Goal: Task Accomplishment & Management: Complete application form

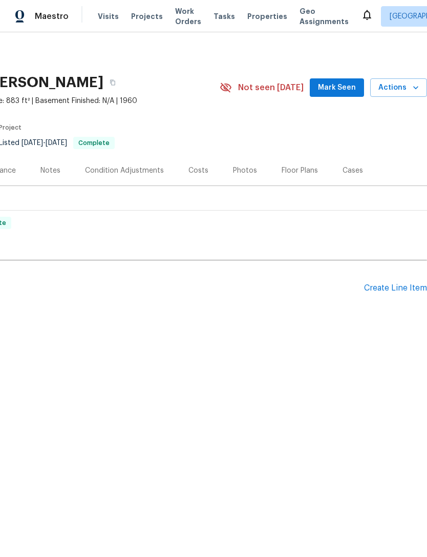
scroll to position [0, 152]
click at [402, 288] on div "Create Line Item" at bounding box center [395, 288] width 63 height 10
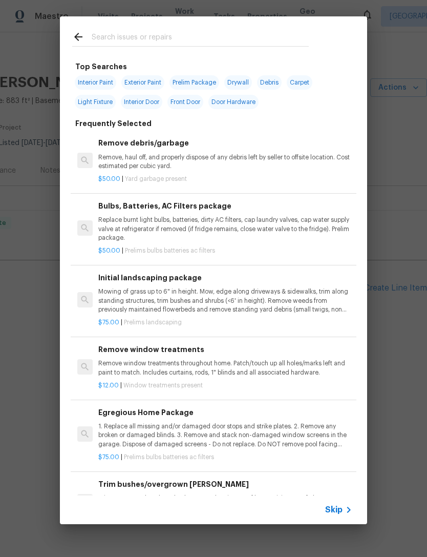
click at [260, 39] on input "text" at bounding box center [200, 38] width 217 height 15
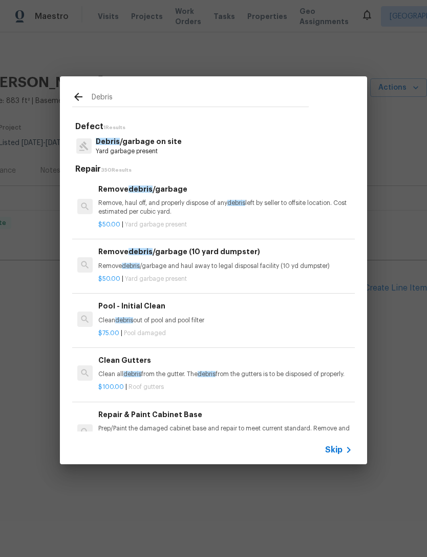
type input "Debris"
click at [281, 141] on div "Debris /garbage on site Yard garbage present" at bounding box center [213, 146] width 283 height 28
click at [280, 140] on div "Debris /garbage on site Yard garbage present" at bounding box center [213, 146] width 283 height 28
click at [275, 145] on div "Debris /garbage on site Yard garbage present" at bounding box center [213, 146] width 283 height 28
click at [162, 146] on p "Debris /garbage on site" at bounding box center [139, 141] width 86 height 11
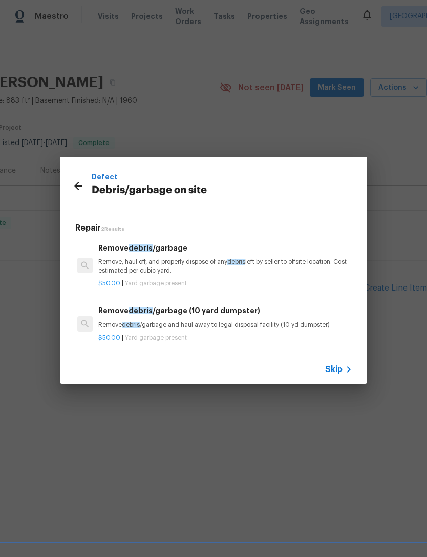
click at [282, 265] on p "Remove, haul off, and properly dispose of any debris left by seller to offsite …" at bounding box center [225, 266] width 254 height 17
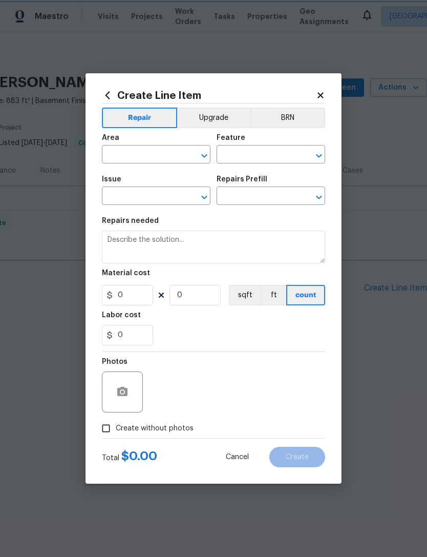
type input "Debris/garbage on site"
type input "Remove debris/garbage $50.00"
type textarea "Remove, haul off, and properly dispose of any debris left by seller to offsite …"
type input "50"
type input "1"
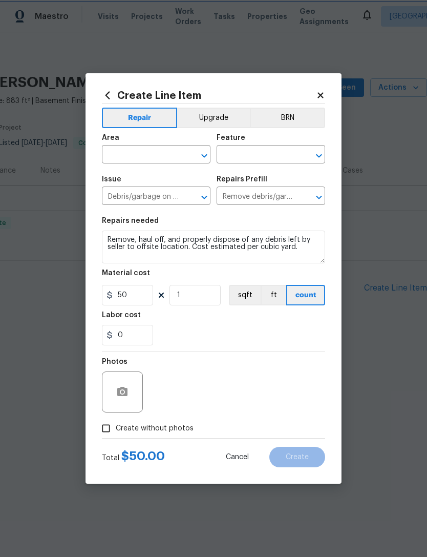
click at [266, 272] on div "Material cost" at bounding box center [213, 275] width 223 height 13
click at [163, 155] on input "text" at bounding box center [142, 156] width 80 height 16
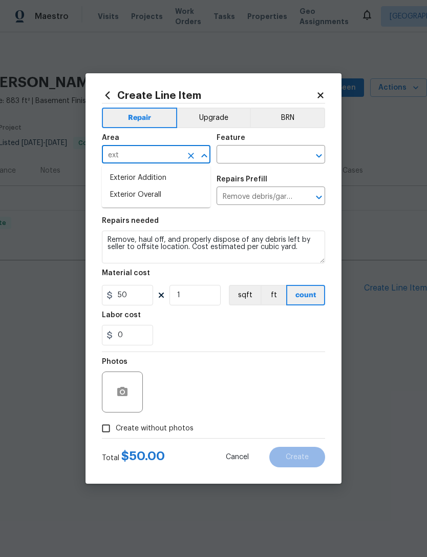
click at [186, 196] on li "Exterior Overall" at bounding box center [156, 194] width 109 height 17
type input "Exterior Overall"
click at [272, 156] on input "text" at bounding box center [257, 156] width 80 height 16
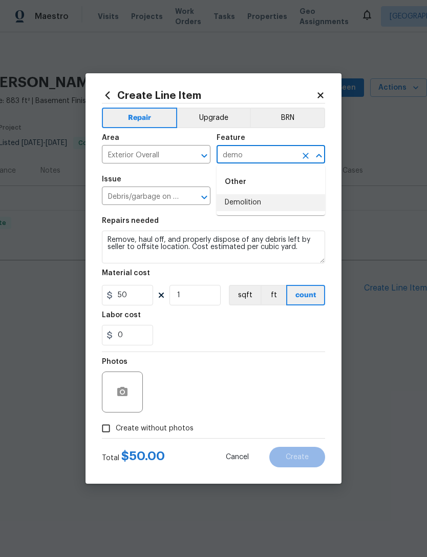
click at [283, 208] on li "Demolition" at bounding box center [271, 202] width 109 height 17
type input "Demolition"
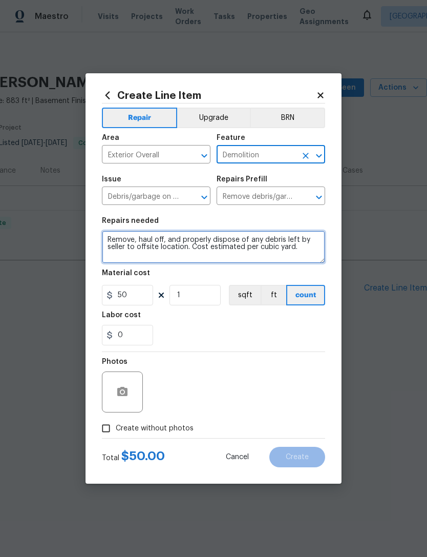
click at [305, 252] on textarea "Remove, haul off, and properly dispose of any debris left by seller to offsite …" at bounding box center [213, 246] width 223 height 33
click at [310, 251] on textarea "Remove, haul off, and properly dispose of any debris left by seller to offsite …" at bounding box center [213, 246] width 223 height 33
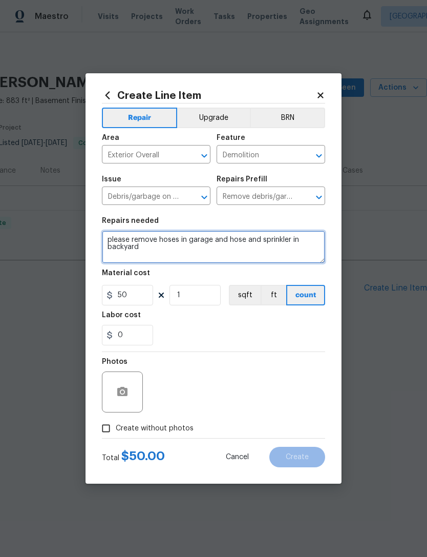
type textarea "please remove hoses in garage and hose and sprinkler in backyard"
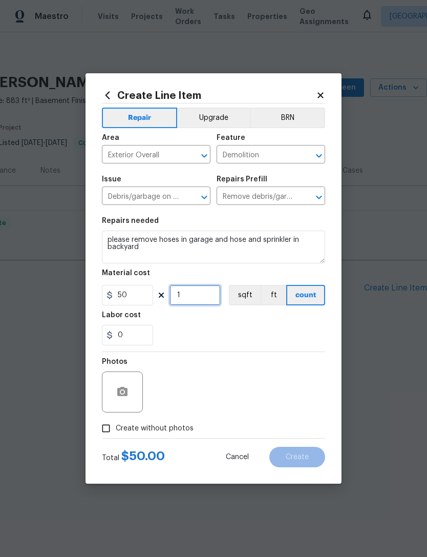
click at [207, 296] on input "1" at bounding box center [195, 295] width 51 height 20
type input "3"
click at [157, 429] on span "Create without photos" at bounding box center [155, 428] width 78 height 11
click at [116, 429] on input "Create without photos" at bounding box center [105, 427] width 19 height 19
checkbox input "true"
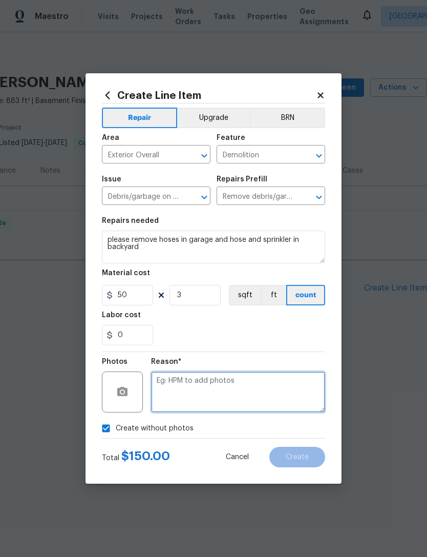
click at [225, 383] on textarea at bounding box center [238, 391] width 174 height 41
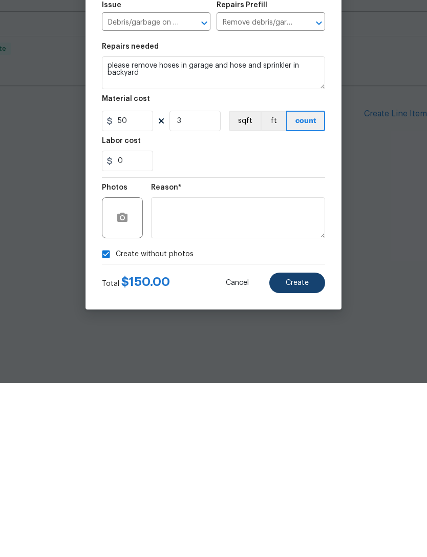
click at [311, 447] on button "Create" at bounding box center [297, 457] width 56 height 20
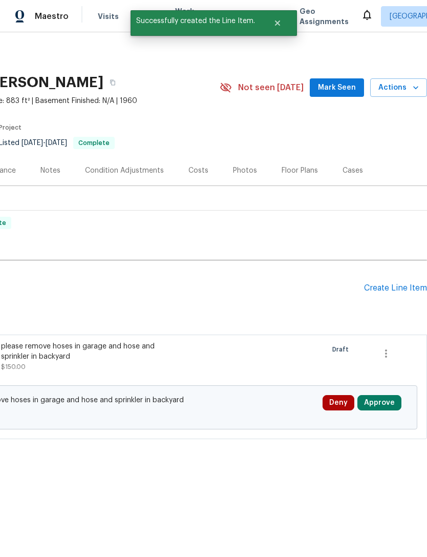
click at [184, 356] on div "please remove hoses in garage and hose and sprinkler in backyard $150.00" at bounding box center [91, 361] width 186 height 47
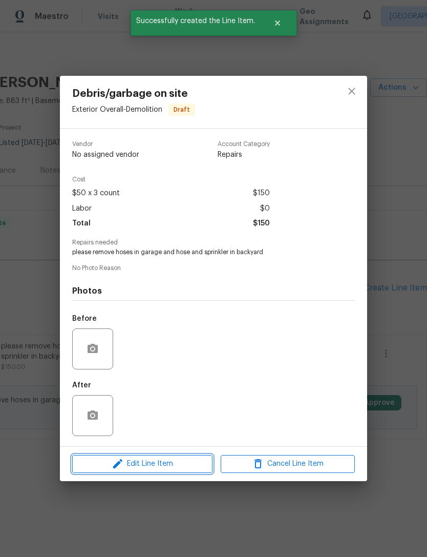
click at [141, 465] on span "Edit Line Item" at bounding box center [142, 463] width 134 height 13
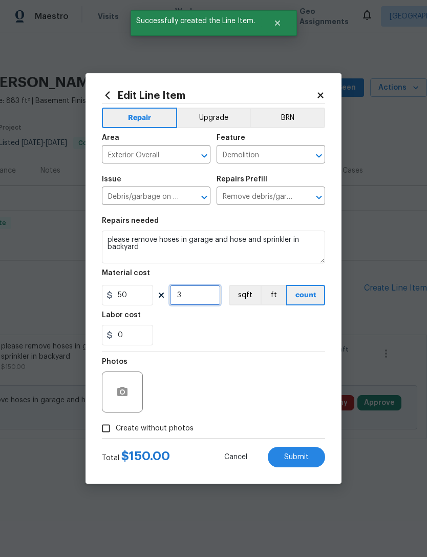
click at [190, 301] on input "3" at bounding box center [195, 295] width 51 height 20
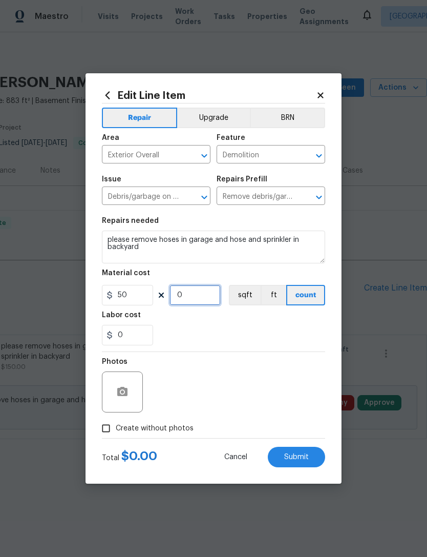
type input "2"
click at [137, 337] on input "0" at bounding box center [127, 335] width 51 height 20
type input "25"
click at [226, 351] on section "Repairs needed please remove hoses in garage and hose and sprinkler in backyard…" at bounding box center [213, 281] width 223 height 140
click at [312, 455] on button "Submit" at bounding box center [296, 457] width 57 height 20
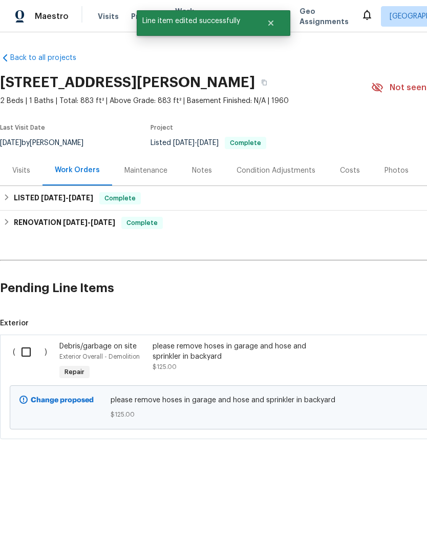
scroll to position [0, 0]
click at [22, 349] on input "checkbox" at bounding box center [29, 352] width 29 height 22
checkbox input "true"
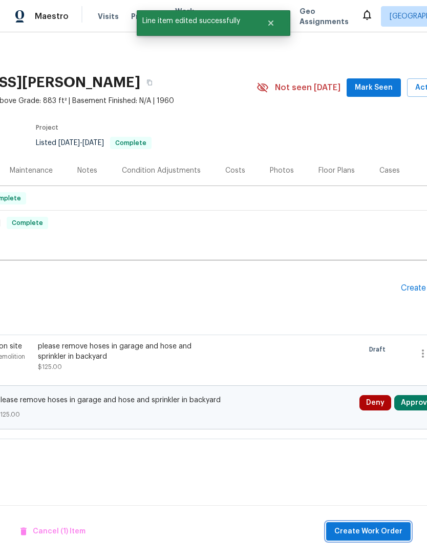
click at [380, 533] on span "Create Work Order" at bounding box center [368, 531] width 68 height 13
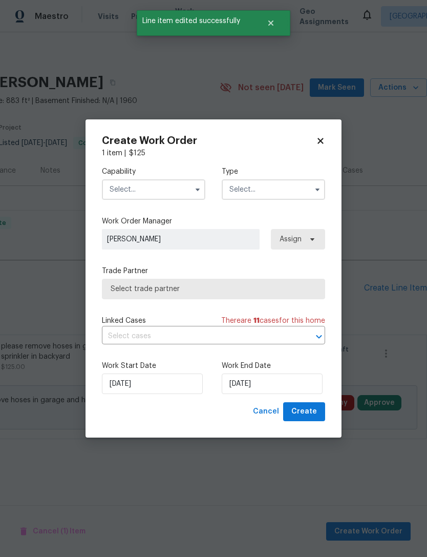
scroll to position [0, 152]
click at [154, 193] on input "text" at bounding box center [153, 189] width 103 height 20
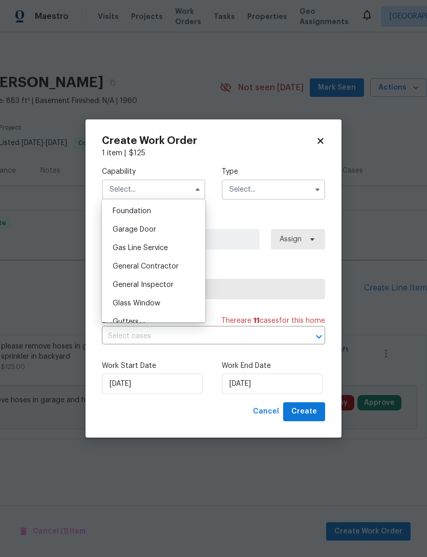
scroll to position [434, 0]
click at [179, 270] on div "General Contractor" at bounding box center [153, 267] width 98 height 18
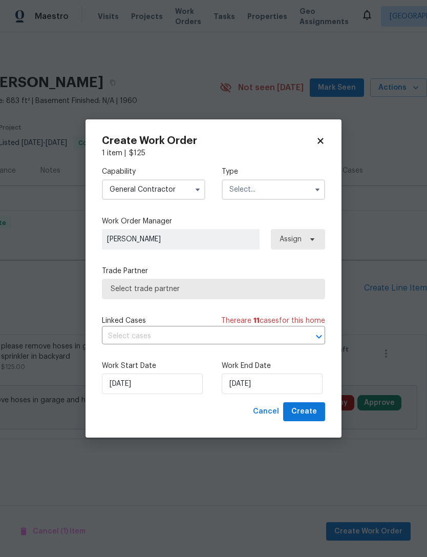
click at [181, 190] on input "General Contractor" at bounding box center [153, 189] width 103 height 20
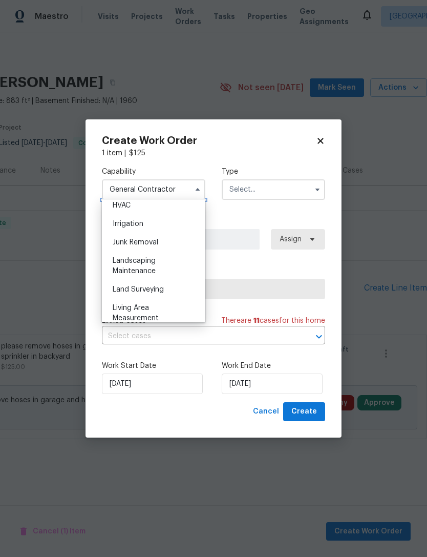
scroll to position [625, 0]
click at [167, 272] on div "Landscaping Maintenance" at bounding box center [153, 264] width 98 height 29
type input "Landscaping Maintenance"
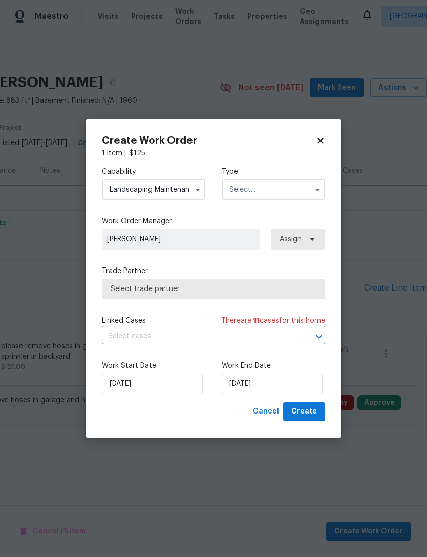
click at [269, 192] on input "text" at bounding box center [273, 189] width 103 height 20
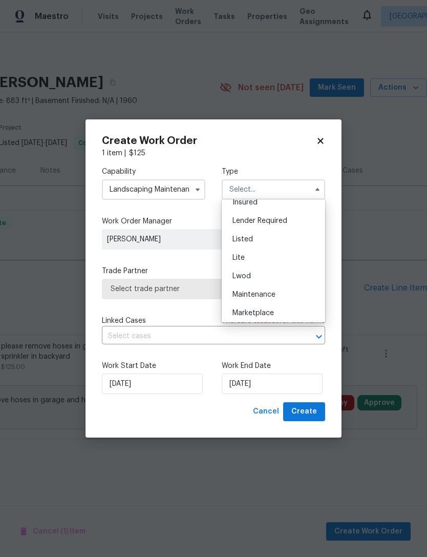
scroll to position [77, 0]
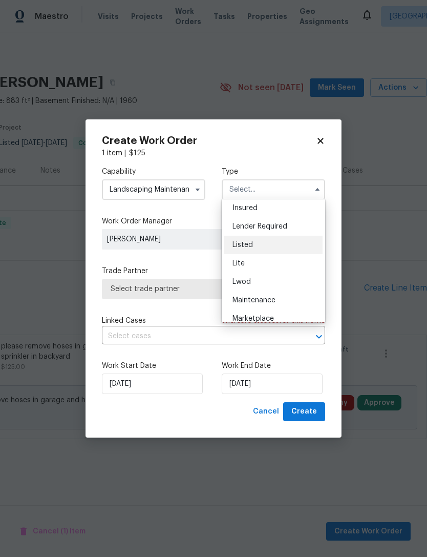
click at [276, 249] on div "Listed" at bounding box center [273, 245] width 98 height 18
type input "Listed"
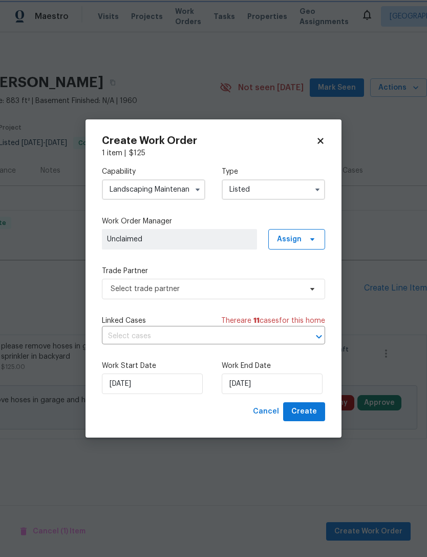
scroll to position [0, 0]
click at [298, 247] on span "Assign" at bounding box center [296, 239] width 57 height 20
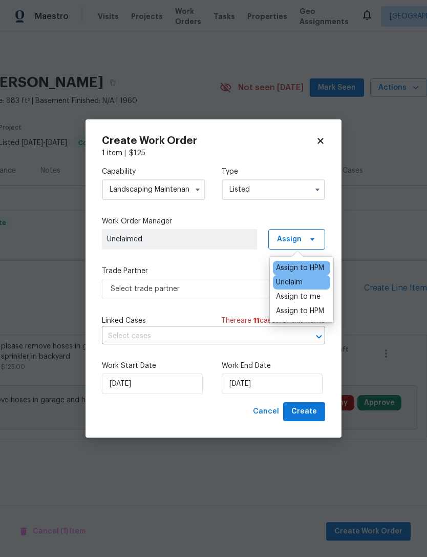
click at [306, 266] on div "Assign to HPM" at bounding box center [300, 268] width 48 height 10
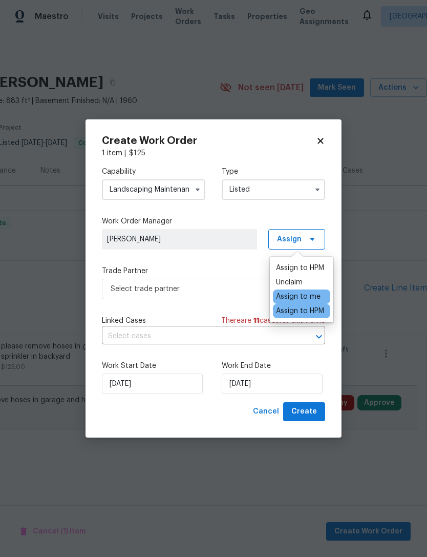
click at [227, 241] on span "[PERSON_NAME]" at bounding box center [179, 239] width 145 height 10
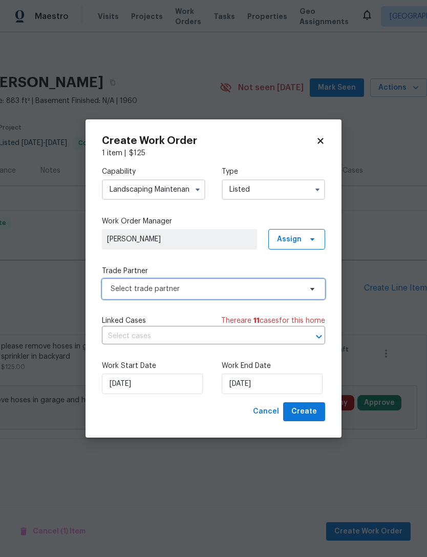
click at [236, 291] on span "Select trade partner" at bounding box center [206, 289] width 191 height 10
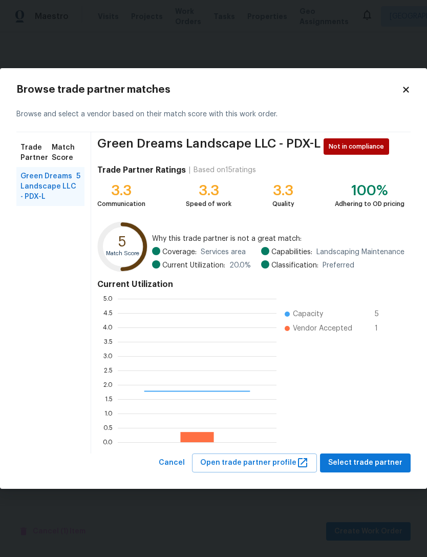
scroll to position [143, 159]
click at [383, 463] on span "Select trade partner" at bounding box center [365, 462] width 74 height 13
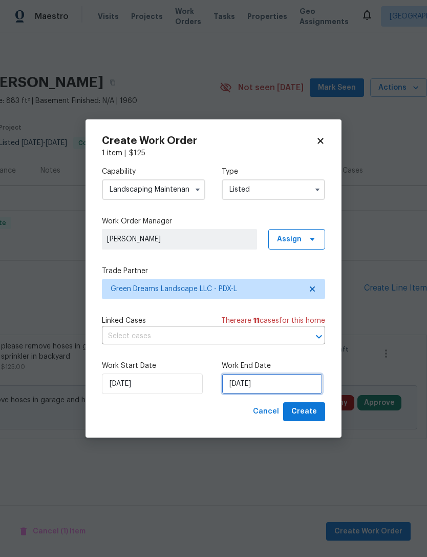
click at [299, 387] on input "[DATE]" at bounding box center [272, 383] width 101 height 20
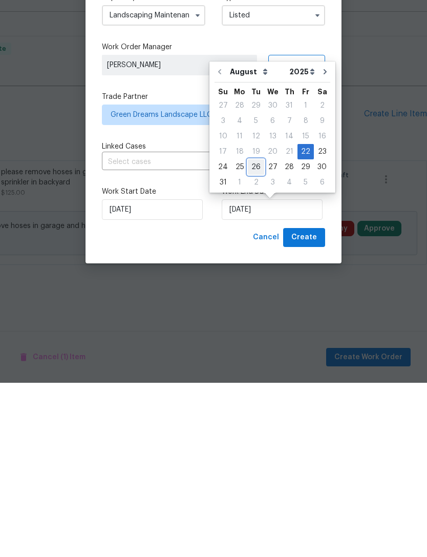
click at [254, 334] on div "26" at bounding box center [256, 341] width 16 height 14
type input "[DATE]"
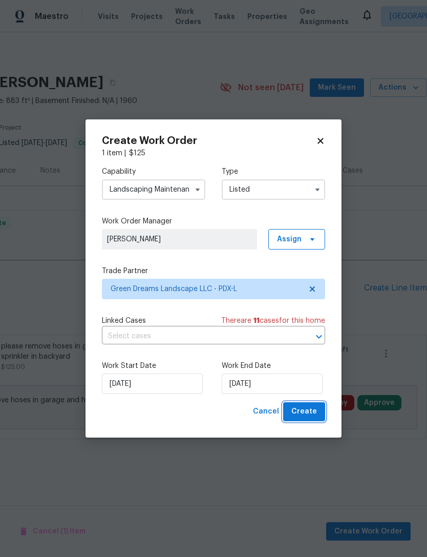
click at [310, 415] on span "Create" at bounding box center [304, 411] width 26 height 13
checkbox input "false"
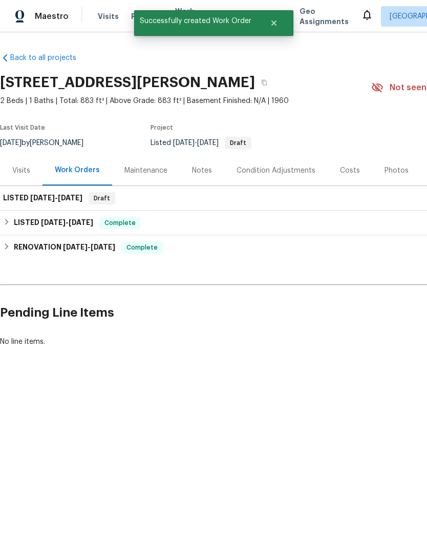
scroll to position [0, 0]
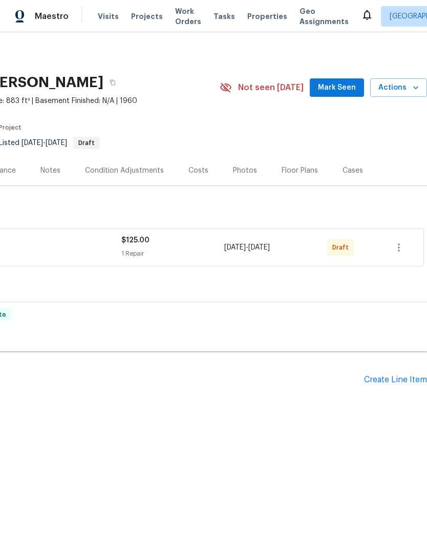
scroll to position [0, 152]
click at [401, 243] on icon "button" at bounding box center [399, 247] width 12 height 12
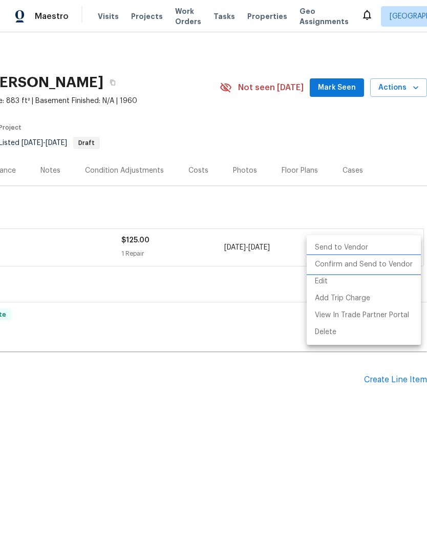
click at [387, 264] on li "Confirm and Send to Vendor" at bounding box center [364, 264] width 114 height 17
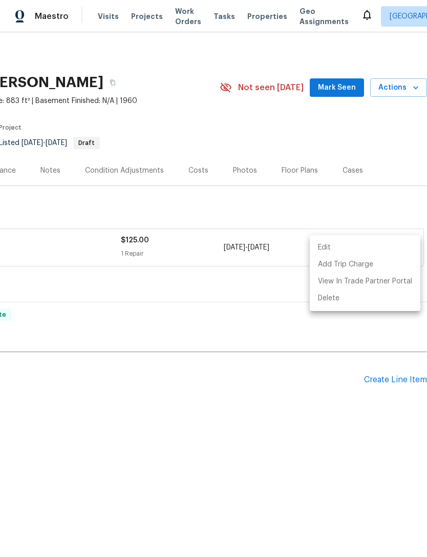
click at [275, 407] on div at bounding box center [213, 278] width 427 height 557
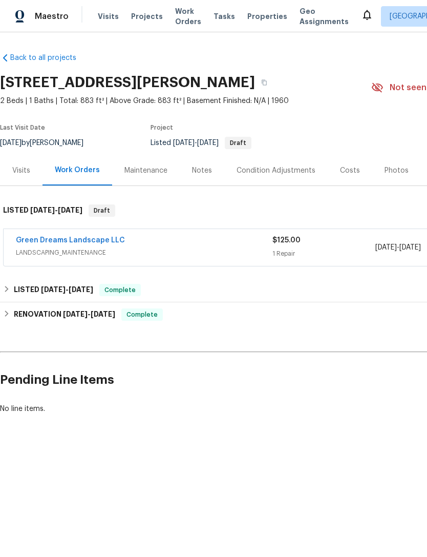
scroll to position [0, 0]
click at [146, 20] on span "Projects" at bounding box center [147, 16] width 32 height 10
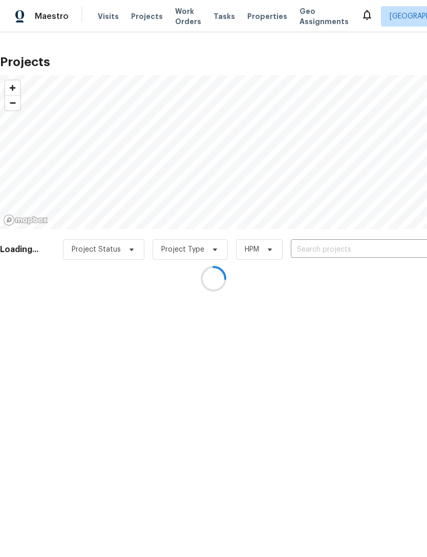
click at [326, 250] on div at bounding box center [213, 278] width 427 height 557
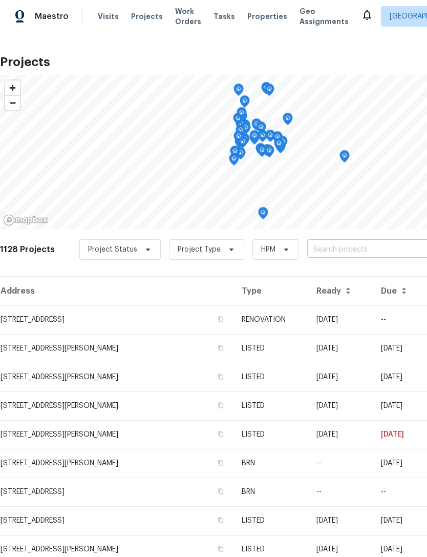
click at [360, 255] on input "text" at bounding box center [365, 250] width 117 height 16
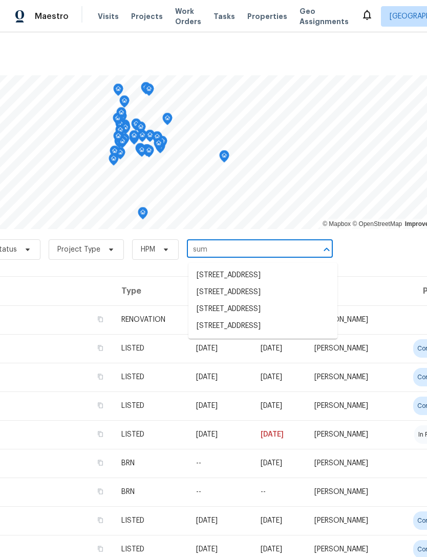
scroll to position [-1, 125]
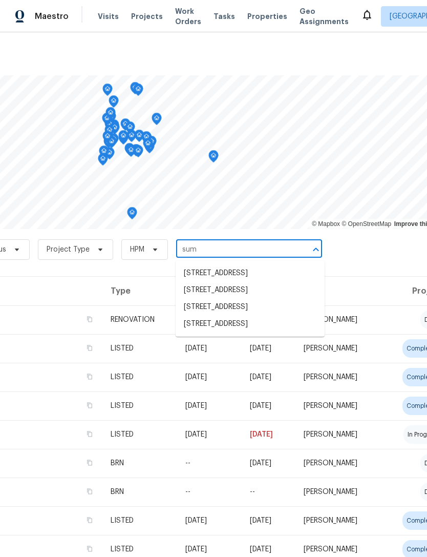
type input "sum"
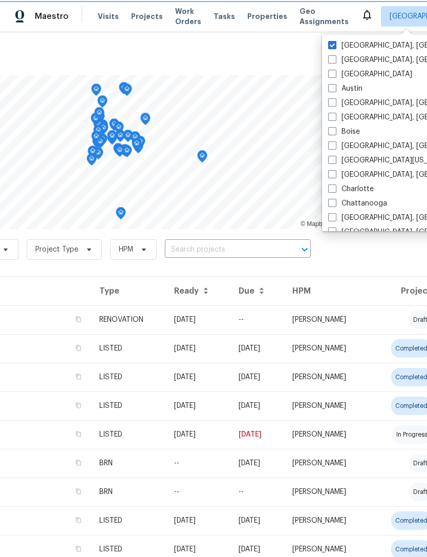
scroll to position [0, 143]
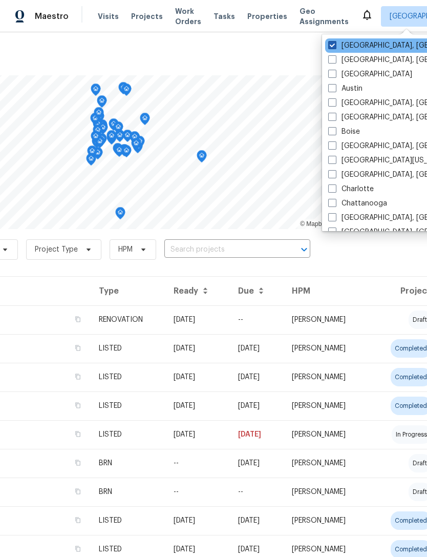
click at [363, 44] on label "[GEOGRAPHIC_DATA], [GEOGRAPHIC_DATA]" at bounding box center [407, 45] width 159 height 10
click at [335, 44] on input "[GEOGRAPHIC_DATA], [GEOGRAPHIC_DATA]" at bounding box center [331, 43] width 7 height 7
checkbox input "true"
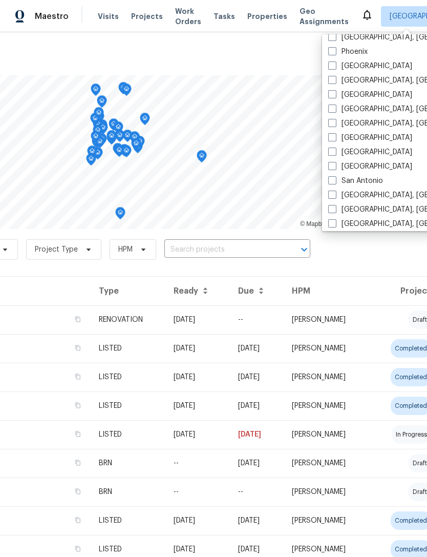
scroll to position [582, 0]
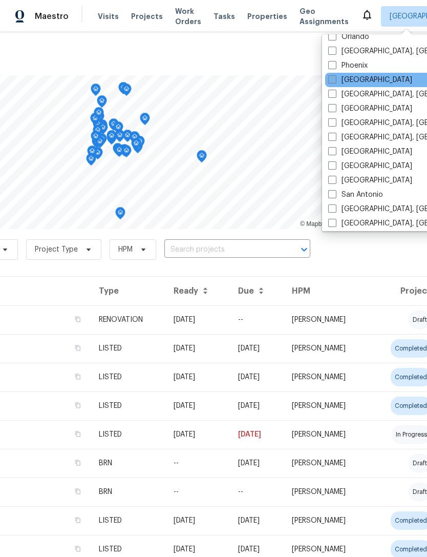
click at [368, 80] on label "[GEOGRAPHIC_DATA]" at bounding box center [370, 80] width 84 height 10
click at [335, 80] on input "[GEOGRAPHIC_DATA]" at bounding box center [331, 78] width 7 height 7
checkbox input "true"
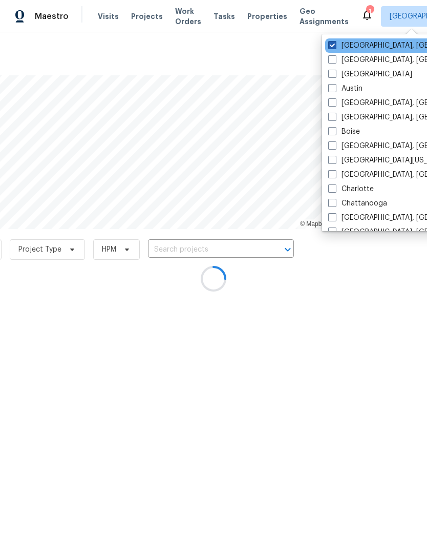
click at [355, 48] on label "[GEOGRAPHIC_DATA], [GEOGRAPHIC_DATA]" at bounding box center [407, 45] width 159 height 10
click at [335, 47] on input "[GEOGRAPHIC_DATA], [GEOGRAPHIC_DATA]" at bounding box center [331, 43] width 7 height 7
click at [334, 46] on span at bounding box center [332, 45] width 8 height 8
click at [334, 46] on input "[GEOGRAPHIC_DATA], [GEOGRAPHIC_DATA]" at bounding box center [331, 43] width 7 height 7
click at [339, 47] on label "[GEOGRAPHIC_DATA], [GEOGRAPHIC_DATA]" at bounding box center [407, 45] width 159 height 10
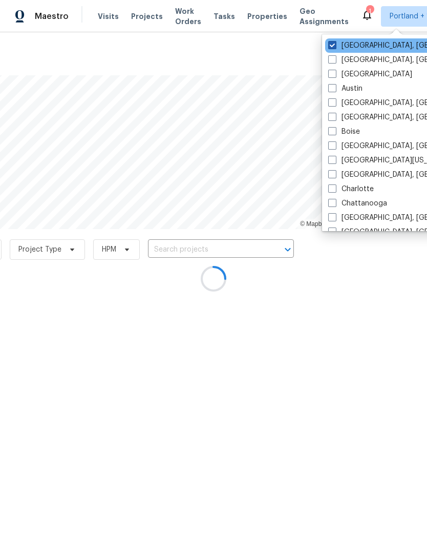
click at [335, 47] on input "[GEOGRAPHIC_DATA], [GEOGRAPHIC_DATA]" at bounding box center [331, 43] width 7 height 7
checkbox input "false"
click at [289, 51] on div at bounding box center [213, 278] width 427 height 557
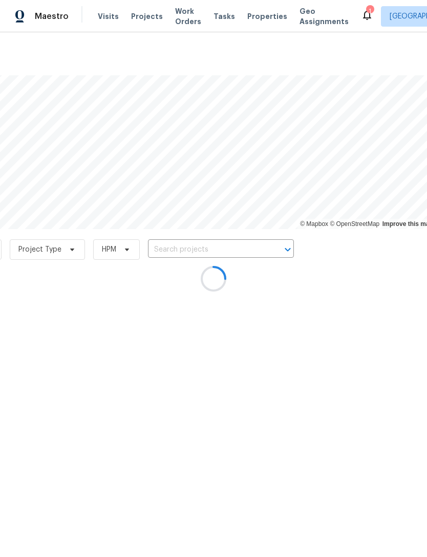
click at [240, 248] on div at bounding box center [213, 278] width 427 height 557
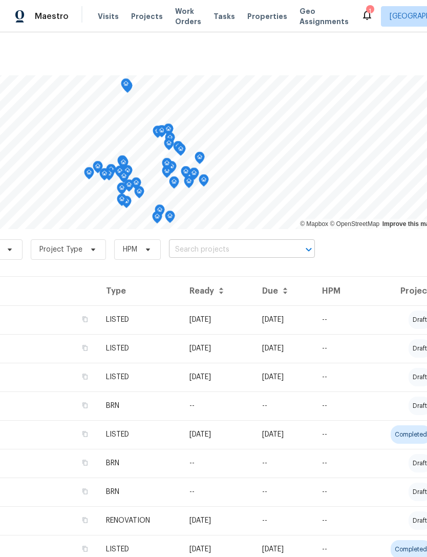
click at [228, 253] on input "text" at bounding box center [227, 250] width 117 height 16
type input "[PERSON_NAME]"
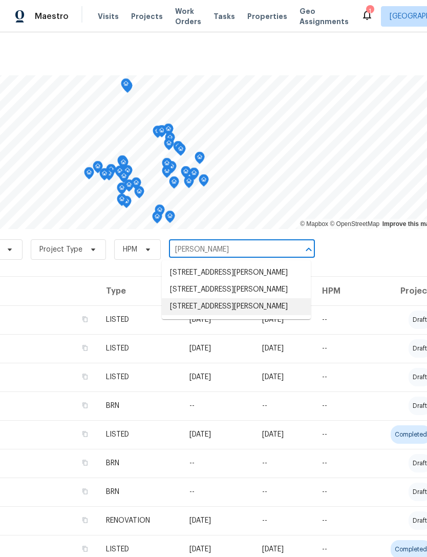
click at [277, 303] on li "[STREET_ADDRESS][PERSON_NAME]" at bounding box center [236, 306] width 149 height 17
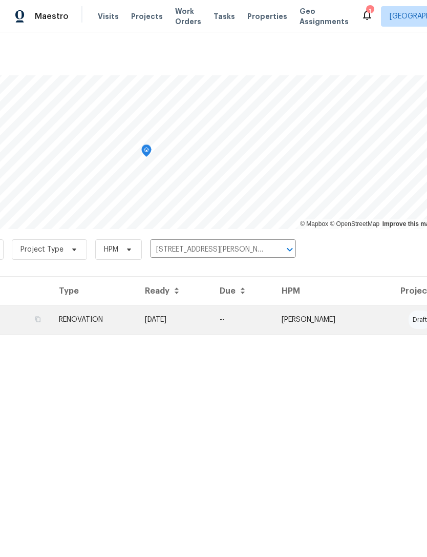
click at [137, 315] on td "RENOVATION" at bounding box center [94, 319] width 86 height 29
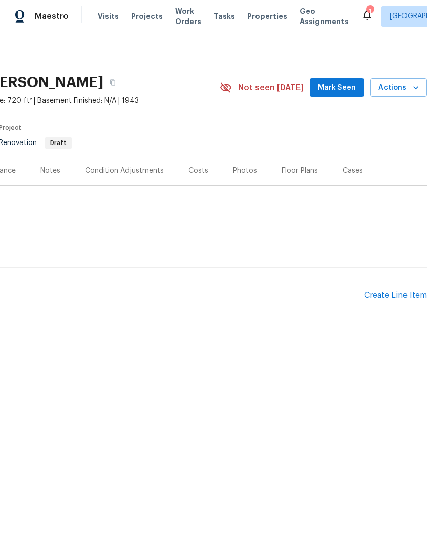
scroll to position [0, 152]
click at [304, 170] on div "Floor Plans" at bounding box center [300, 170] width 36 height 10
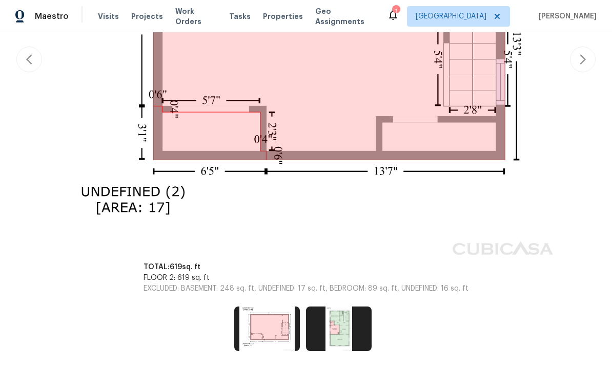
scroll to position [373, 0]
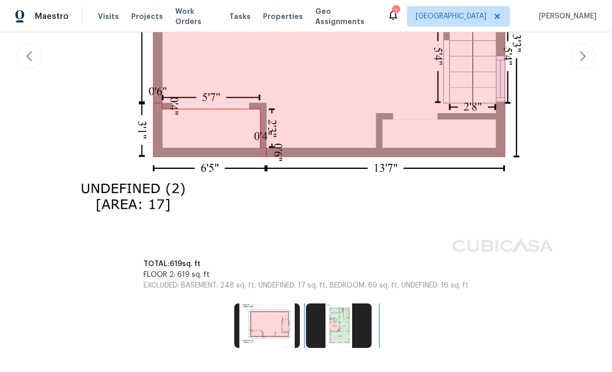
click at [352, 336] on img at bounding box center [339, 326] width 66 height 44
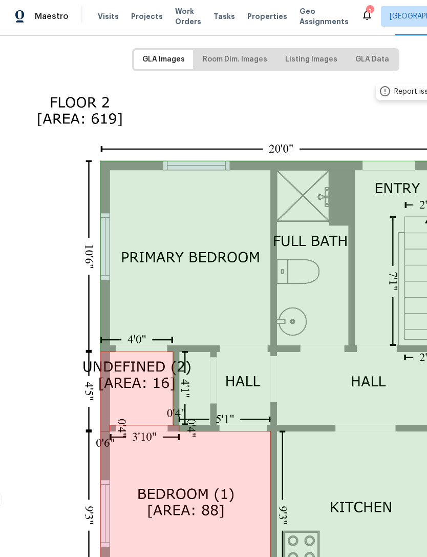
scroll to position [149, 25]
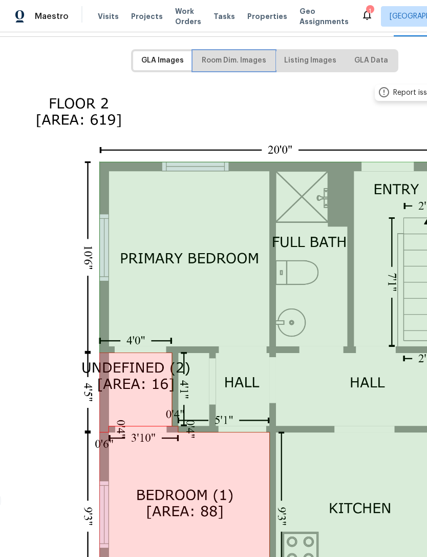
click at [249, 58] on span "Room Dim. Images" at bounding box center [234, 60] width 65 height 13
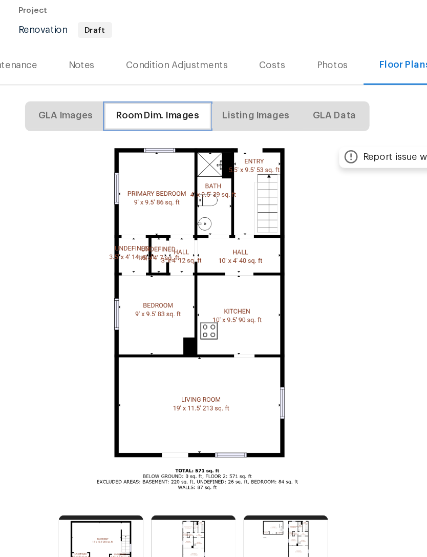
scroll to position [32, 74]
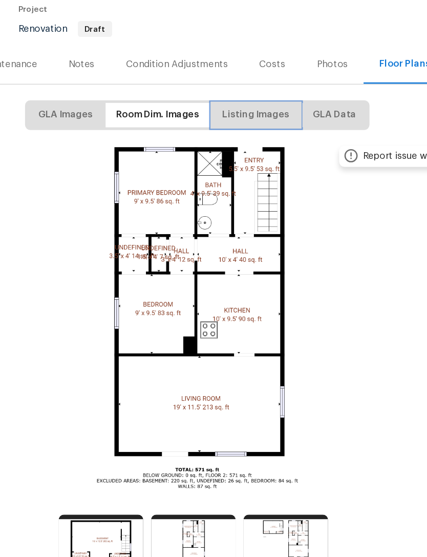
click at [235, 172] on span "Listing Images" at bounding box center [261, 178] width 52 height 13
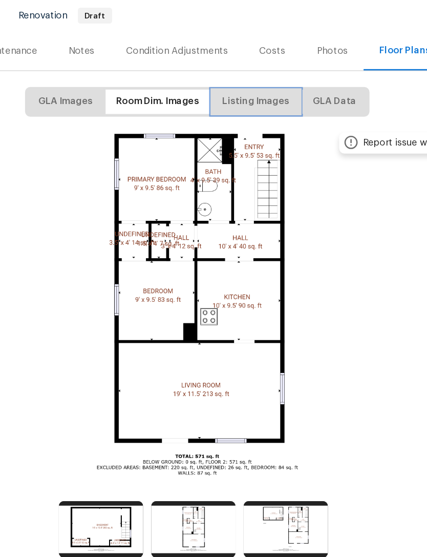
scroll to position [0, 0]
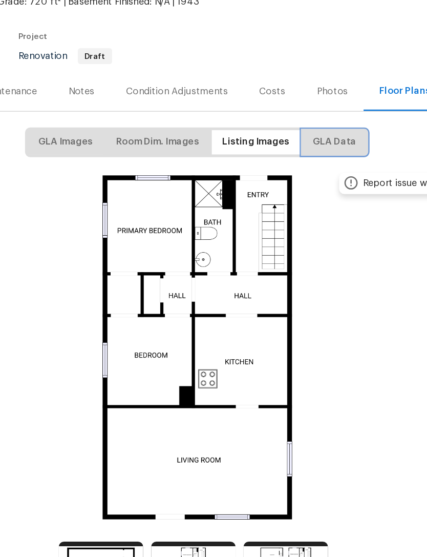
click at [305, 203] on span "GLA Data" at bounding box center [322, 209] width 34 height 13
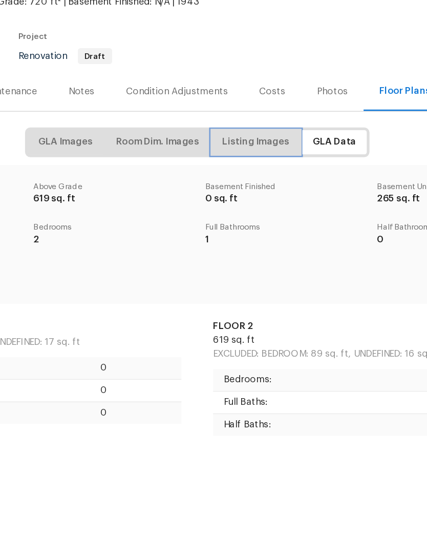
click at [235, 203] on span "Listing Images" at bounding box center [261, 209] width 52 height 13
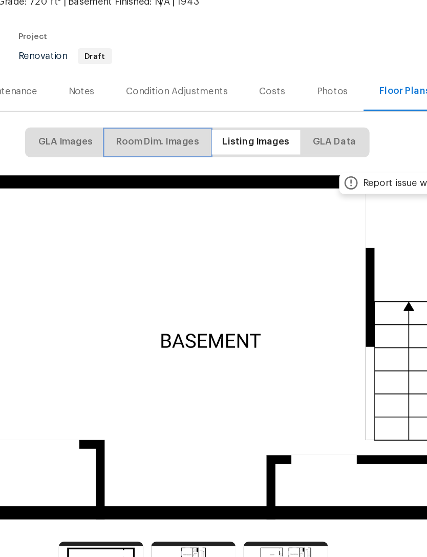
click at [152, 203] on span "Room Dim. Images" at bounding box center [184, 209] width 65 height 13
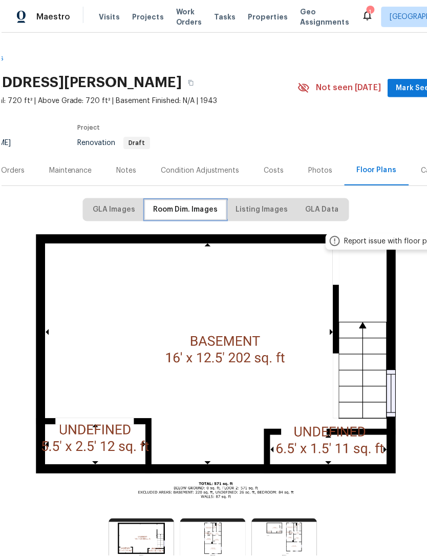
scroll to position [33, 0]
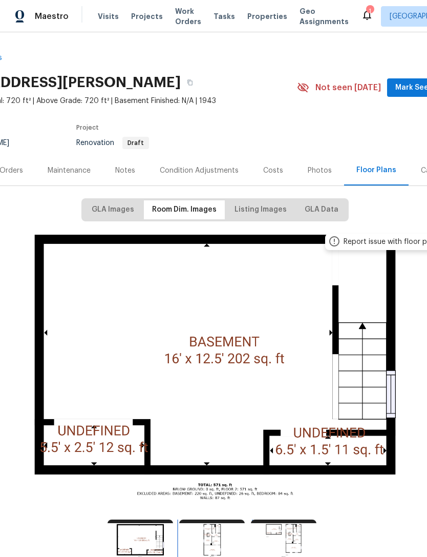
click at [221, 521] on img at bounding box center [212, 541] width 66 height 44
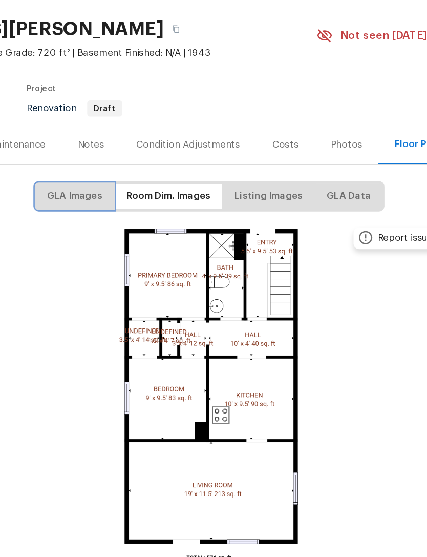
click at [92, 203] on span "GLA Images" at bounding box center [113, 209] width 43 height 13
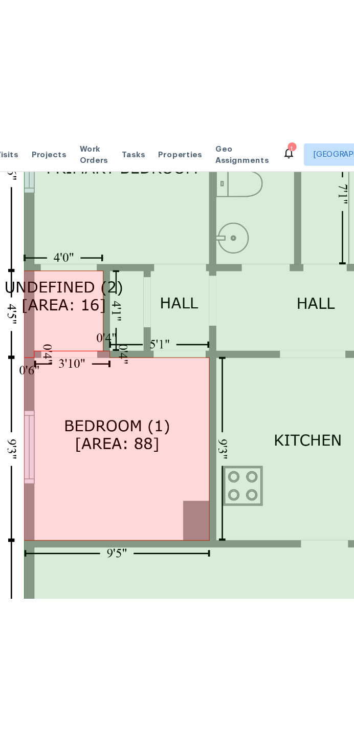
scroll to position [377, 0]
